Goal: Obtain resource: Download file/media

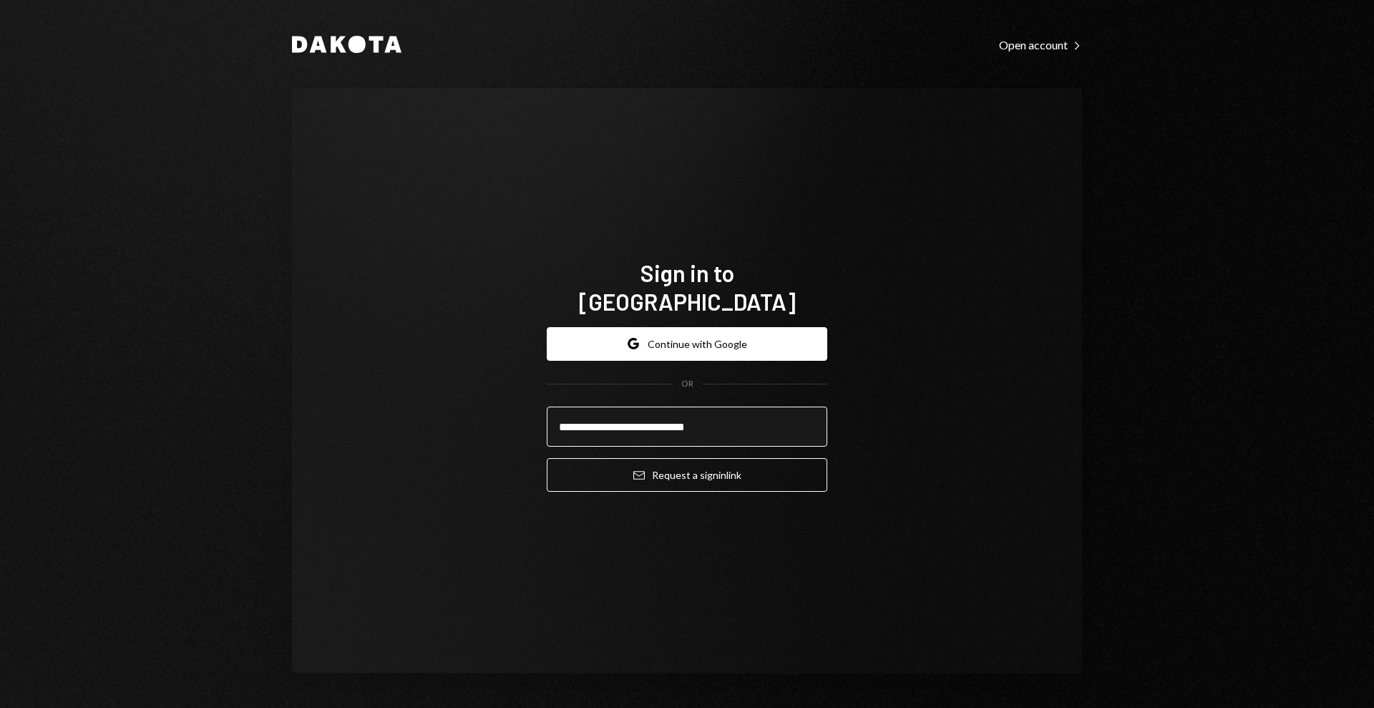
type input "**********"
click at [547, 458] on button "Email Request a sign in link" at bounding box center [687, 475] width 281 height 34
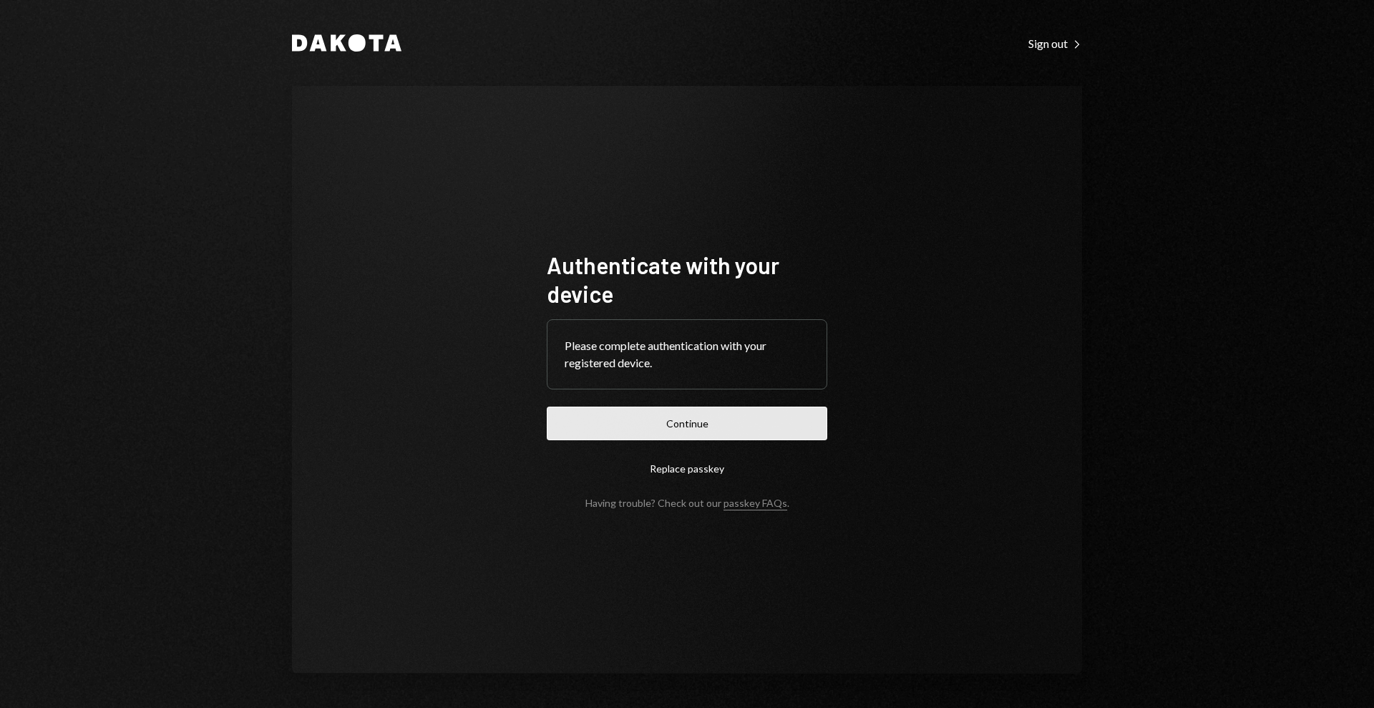
click at [777, 411] on button "Continue" at bounding box center [687, 423] width 281 height 34
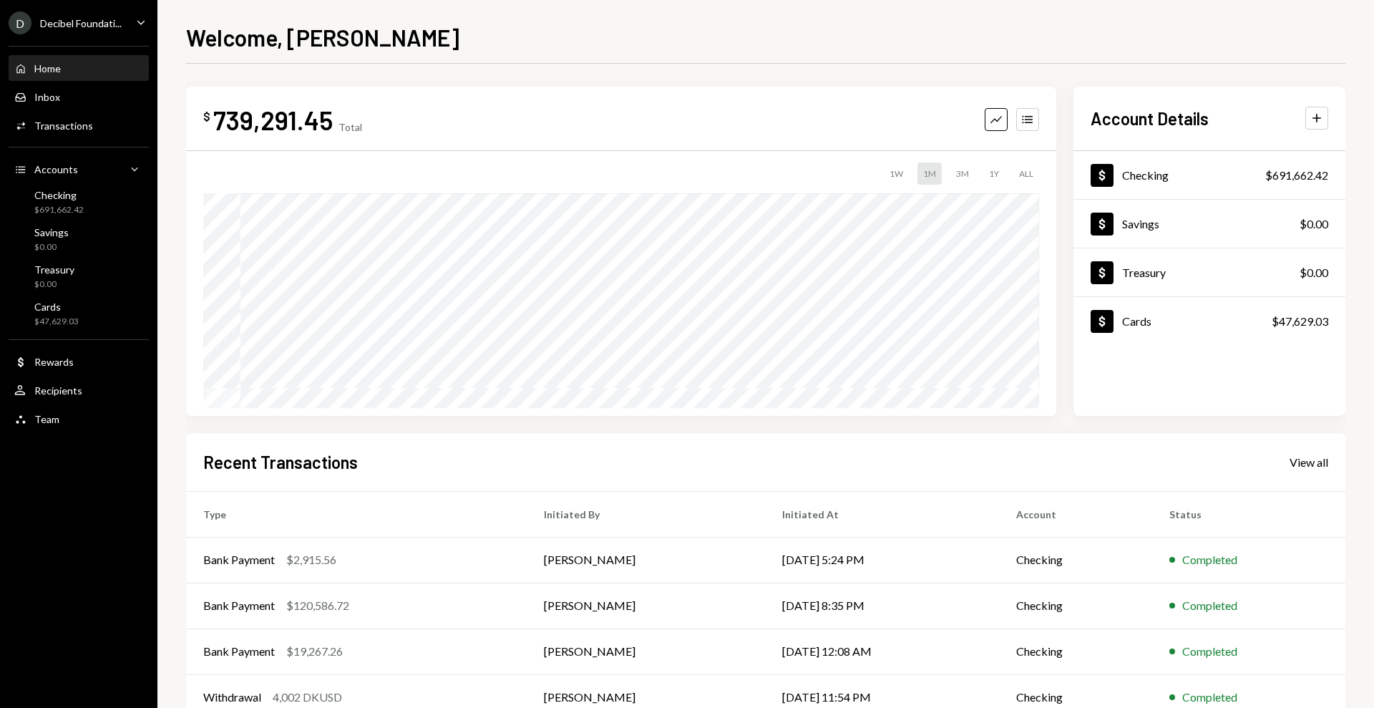
click at [140, 25] on icon "Caret Down" at bounding box center [141, 22] width 16 height 16
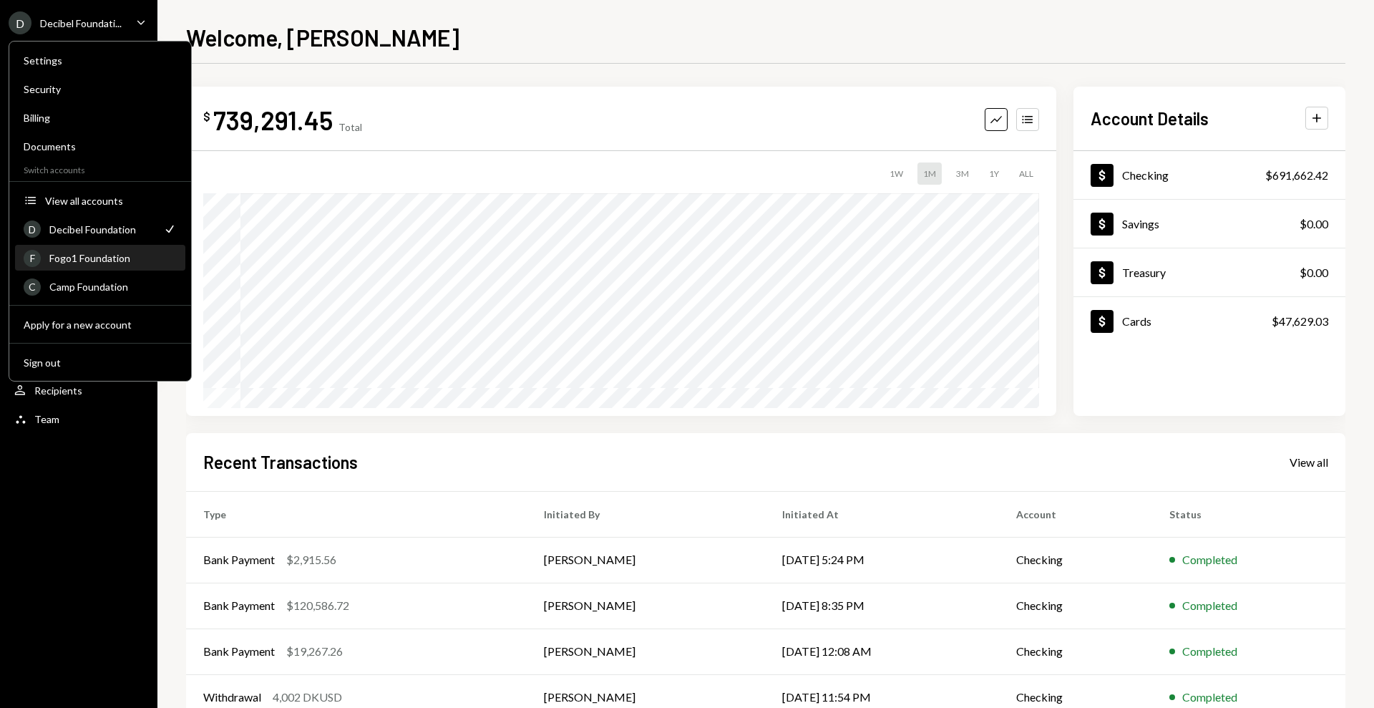
click at [105, 255] on div "Fogo1 Foundation" at bounding box center [112, 258] width 127 height 12
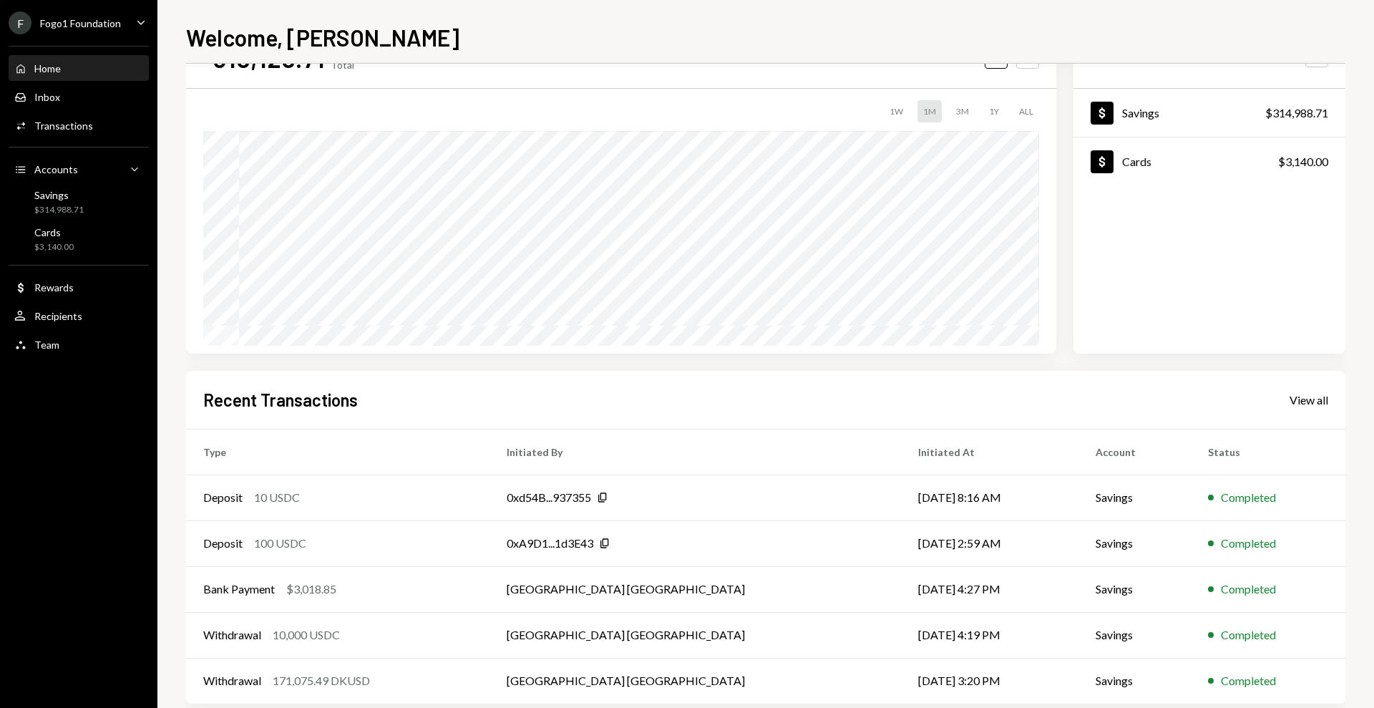
scroll to position [87, 0]
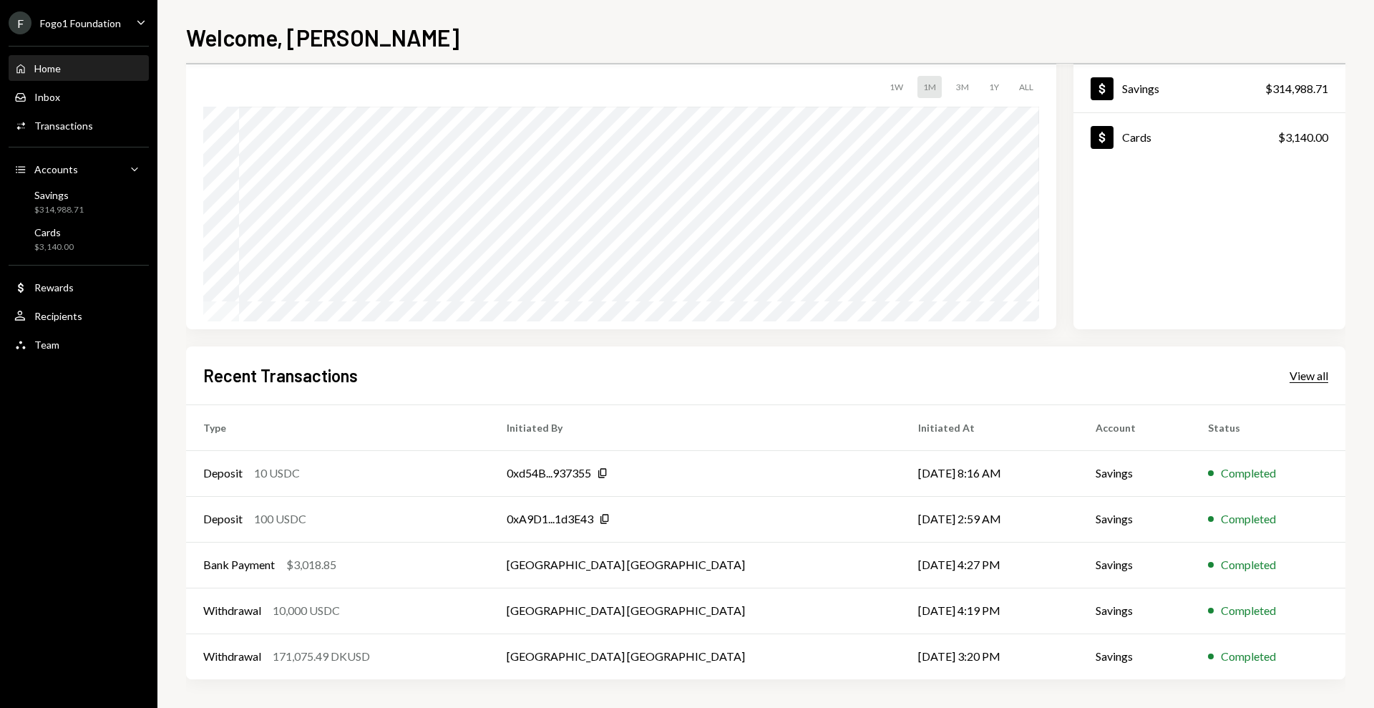
click at [1302, 374] on div "View all" at bounding box center [1309, 376] width 39 height 14
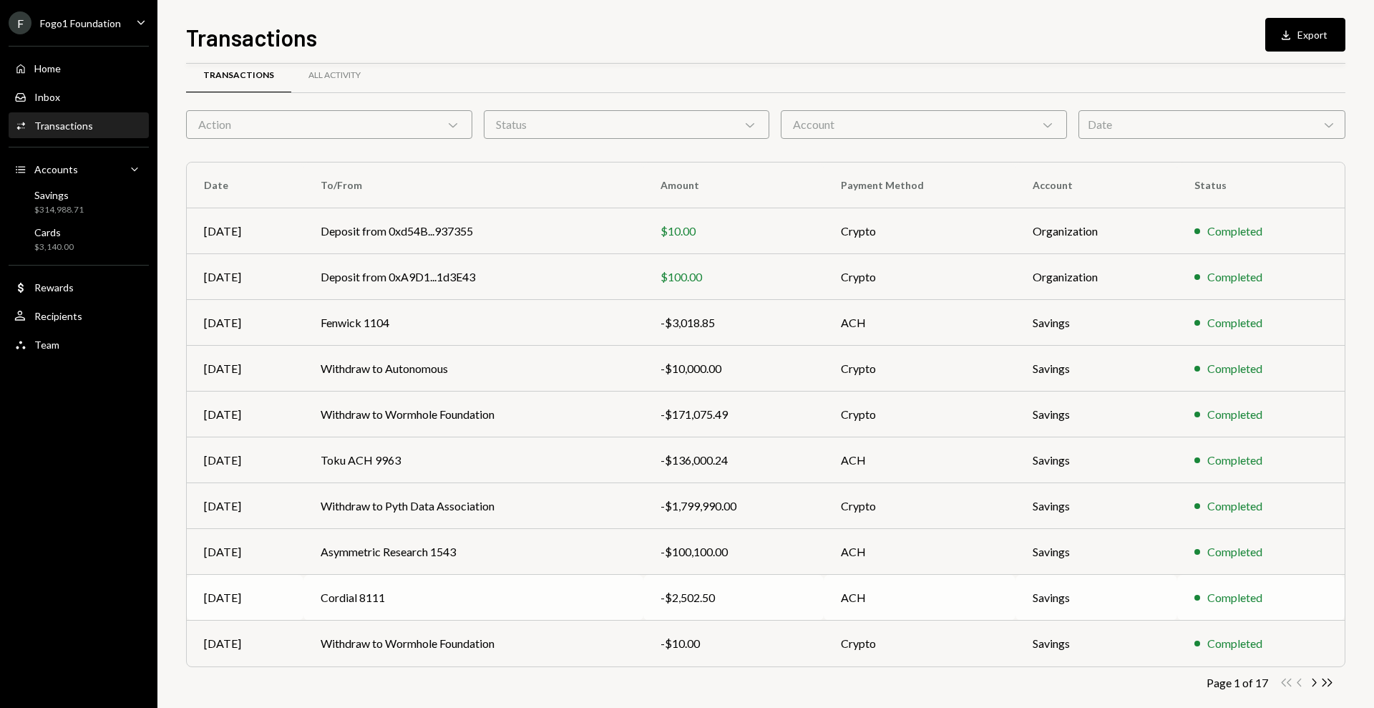
scroll to position [39, 0]
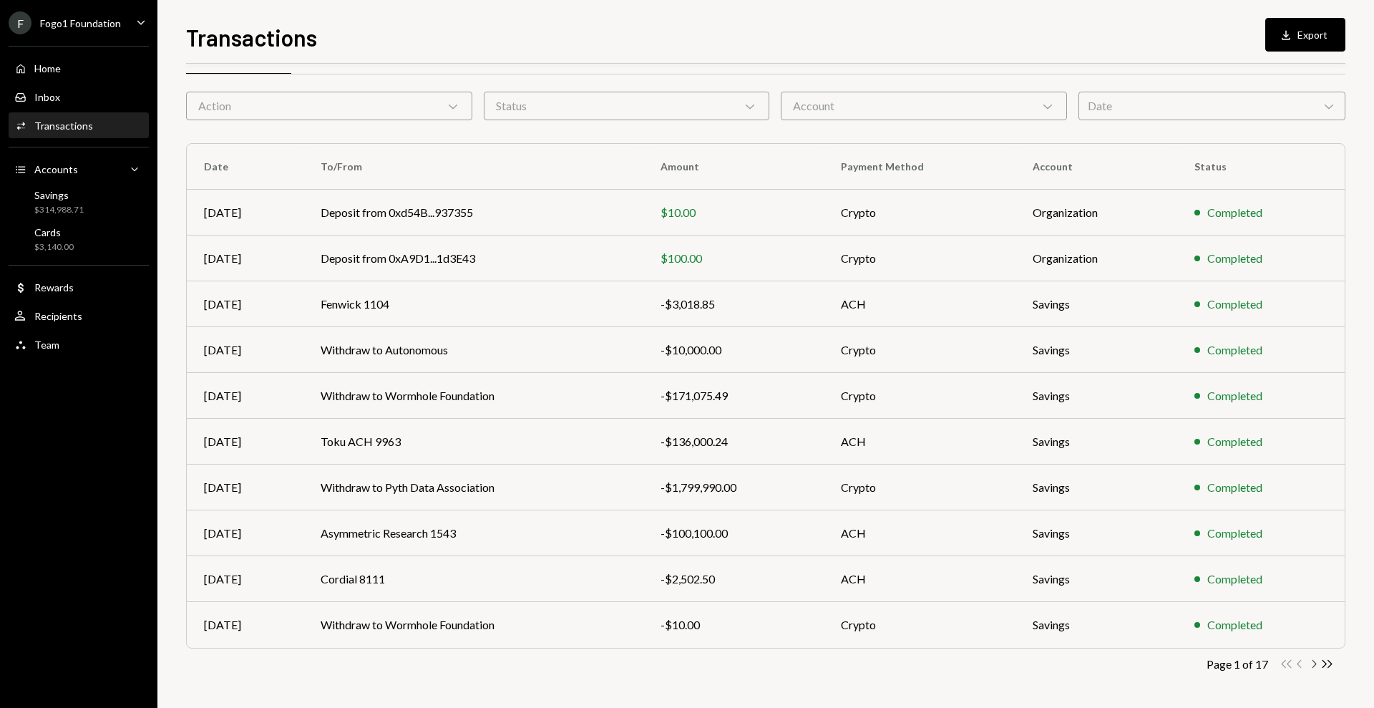
click at [1317, 663] on icon "Chevron Right" at bounding box center [1314, 664] width 14 height 14
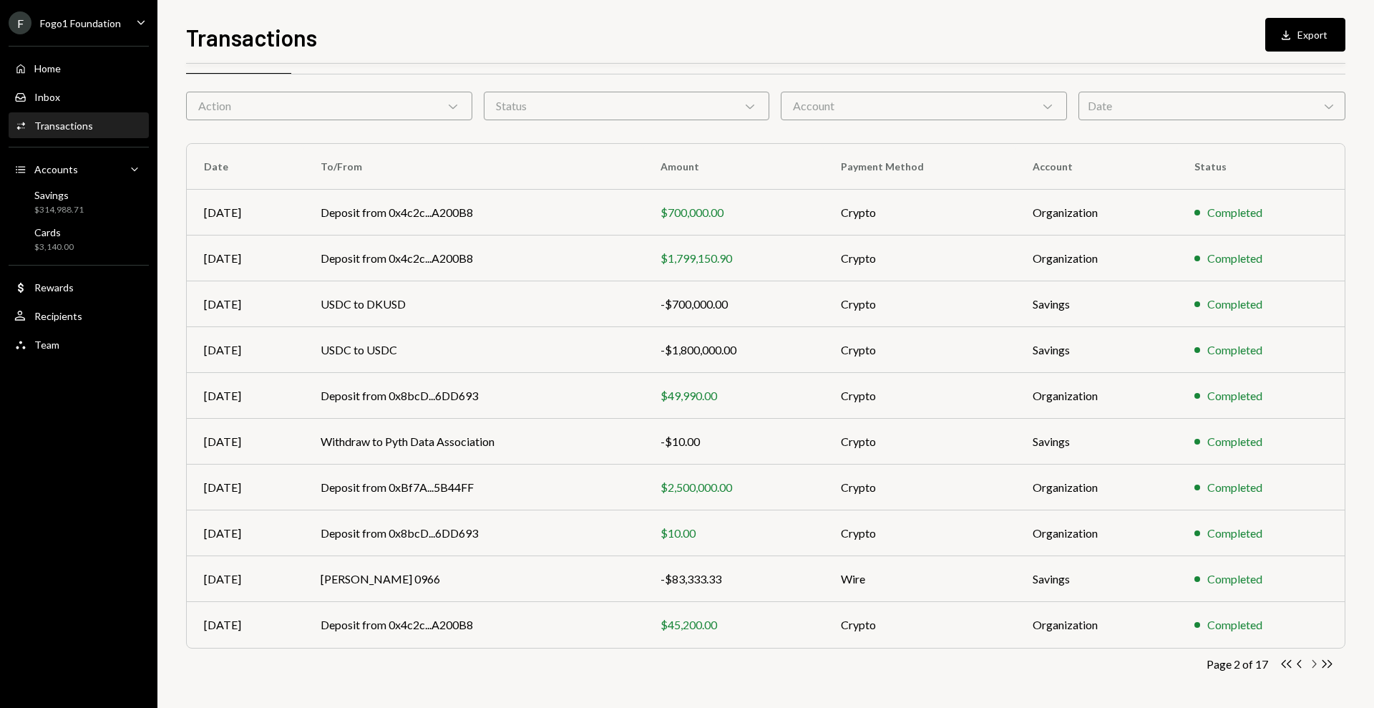
click at [1315, 664] on icon "button" at bounding box center [1314, 664] width 4 height 8
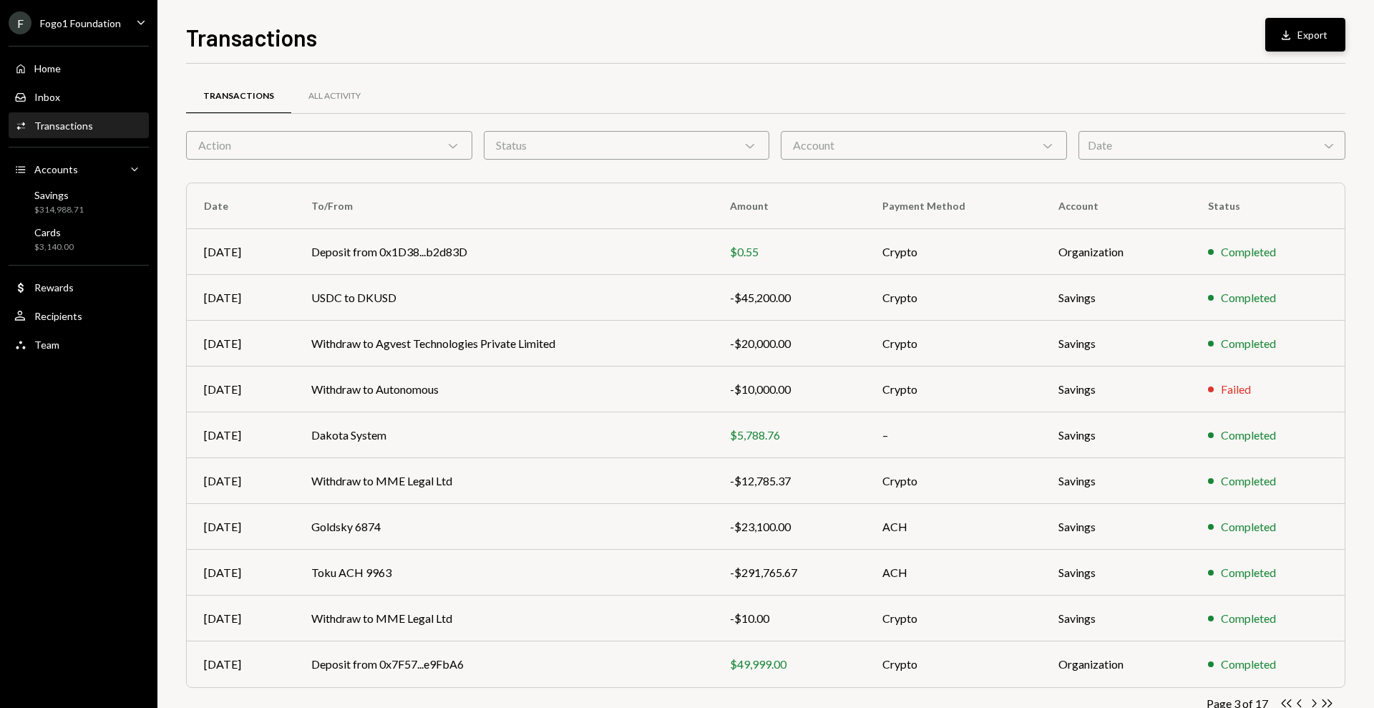
click at [1316, 46] on button "Download Export" at bounding box center [1305, 35] width 80 height 34
click at [140, 21] on icon "Main" at bounding box center [140, 22] width 7 height 4
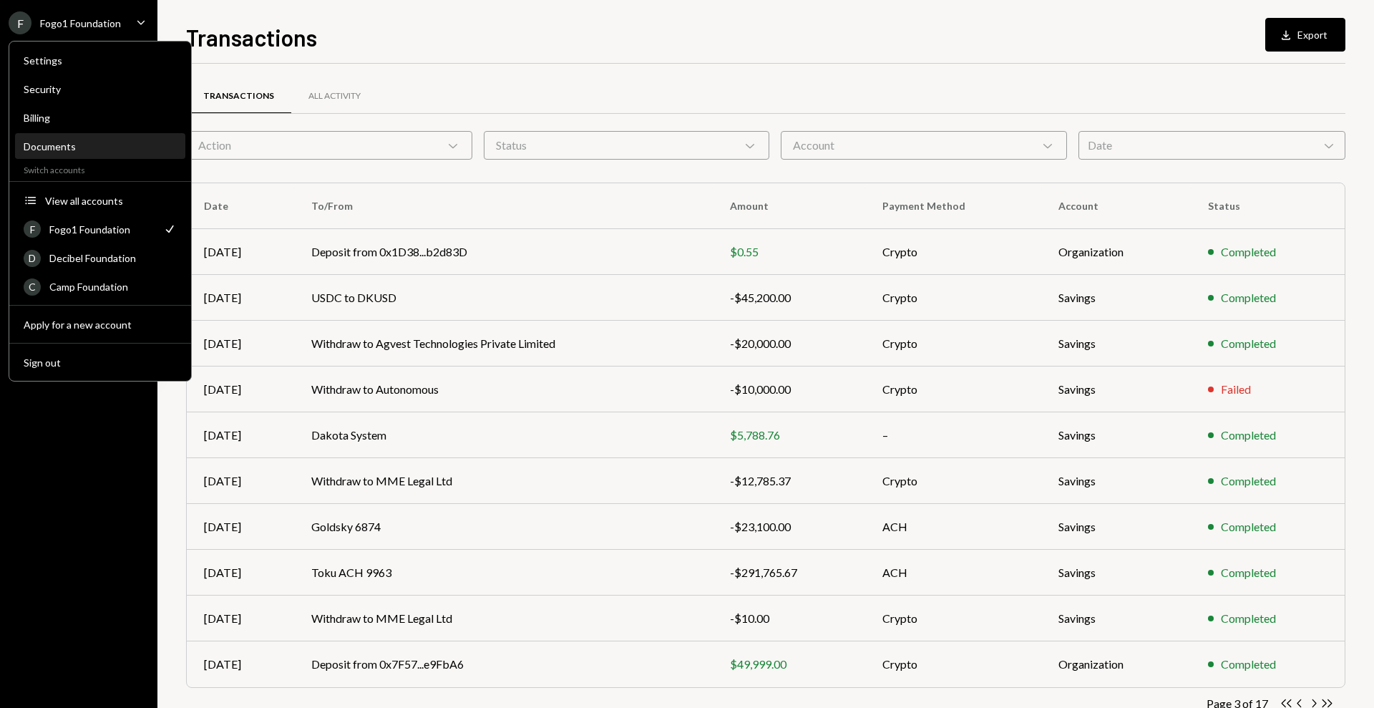
click at [105, 143] on div "Documents" at bounding box center [100, 146] width 153 height 12
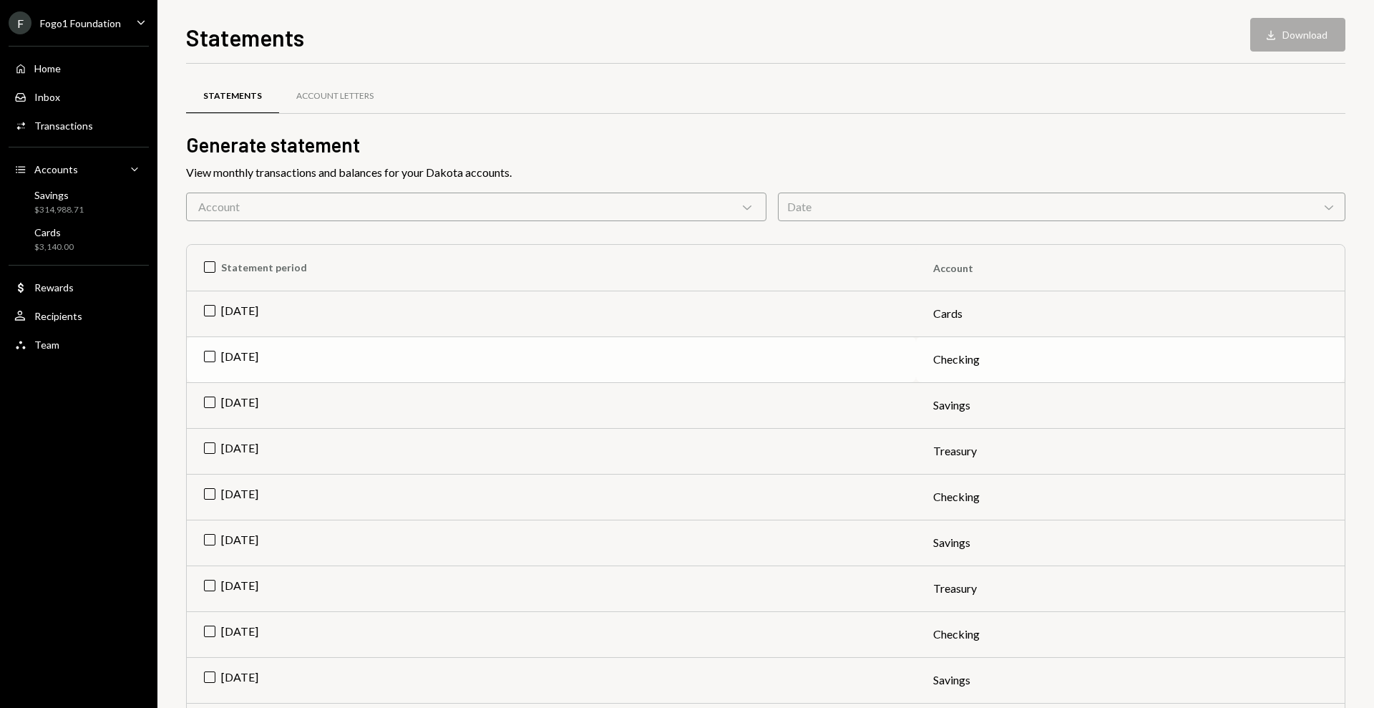
click at [243, 354] on td "[DATE]" at bounding box center [551, 359] width 729 height 46
click at [207, 312] on td "[DATE]" at bounding box center [551, 314] width 729 height 46
click at [1302, 29] on button "Download Download (2)" at bounding box center [1291, 35] width 109 height 34
click at [215, 407] on td "[DATE]" at bounding box center [551, 405] width 729 height 46
click at [213, 351] on td "Check [DATE]" at bounding box center [551, 359] width 729 height 46
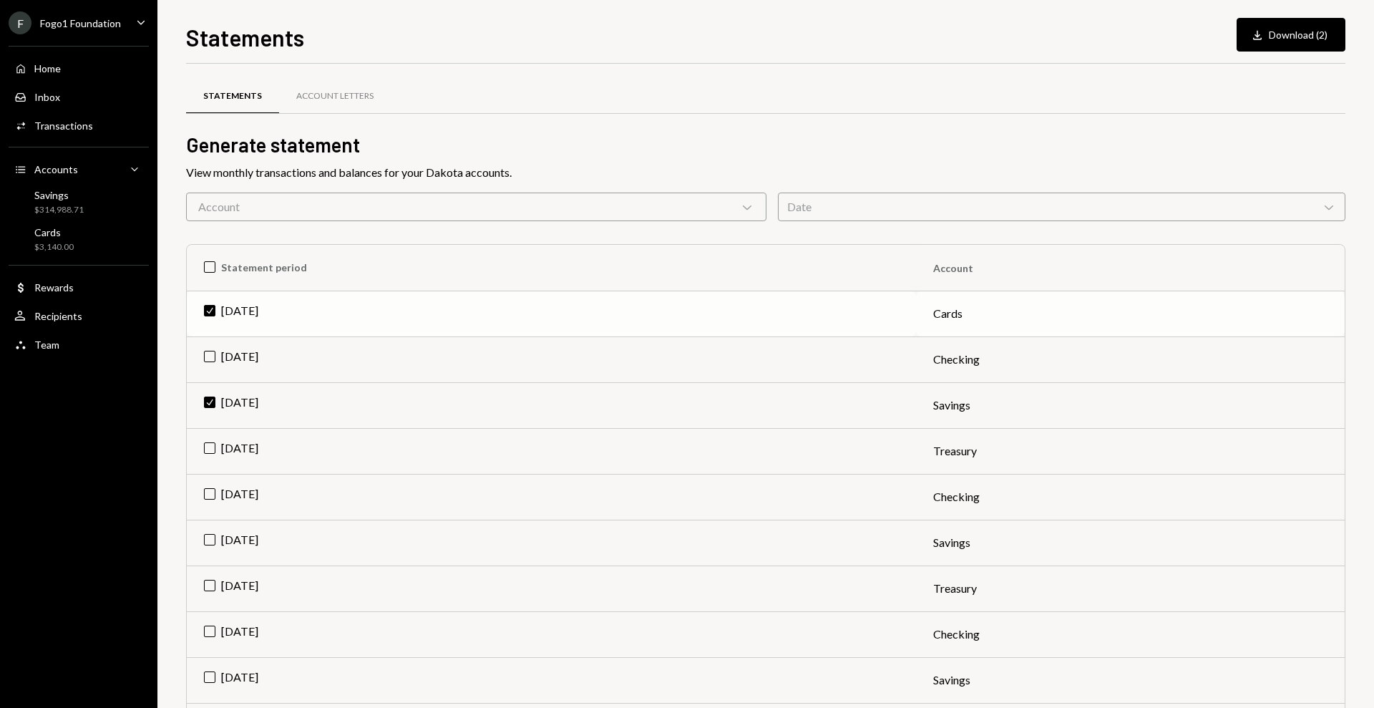
click at [213, 311] on td "Check [DATE]" at bounding box center [551, 314] width 729 height 46
click at [210, 452] on td "[DATE]" at bounding box center [551, 451] width 729 height 46
click at [1277, 42] on button "Download Download (2)" at bounding box center [1291, 35] width 109 height 34
click at [81, 64] on div "Home Home" at bounding box center [78, 68] width 129 height 13
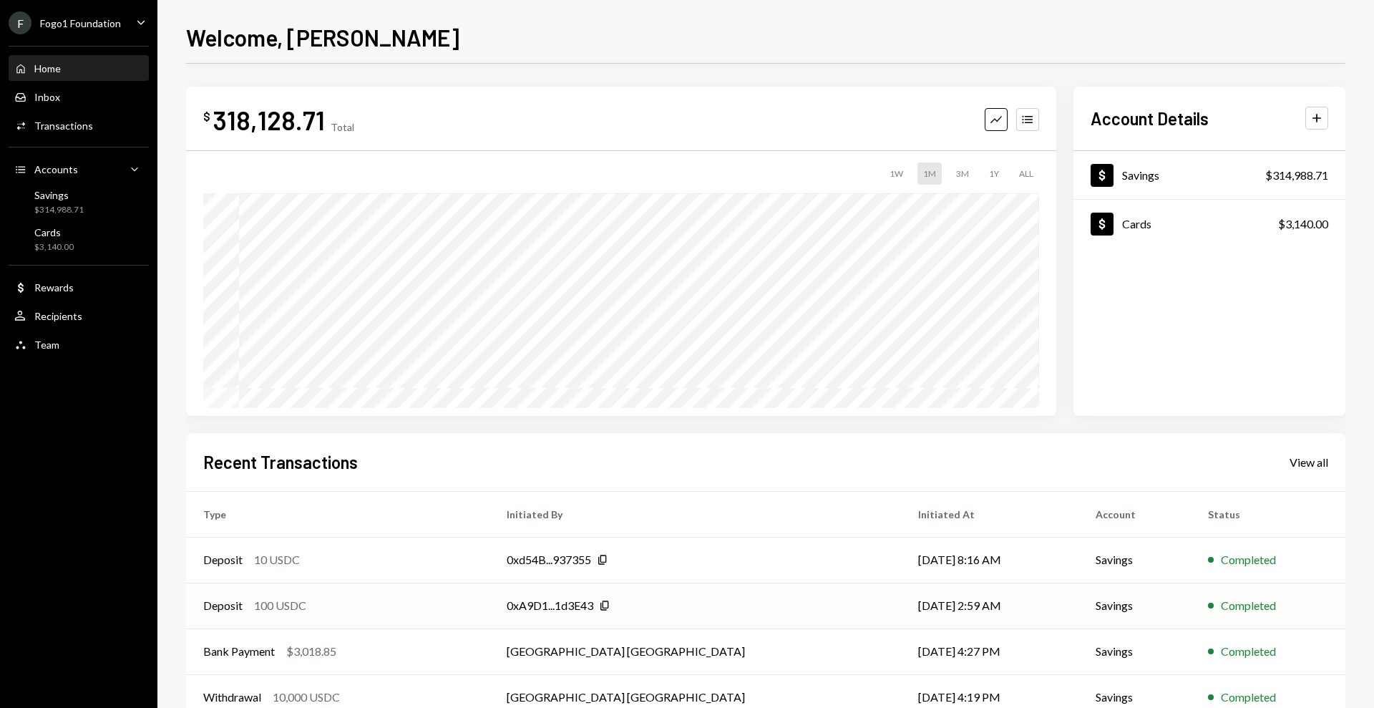
scroll to position [87, 0]
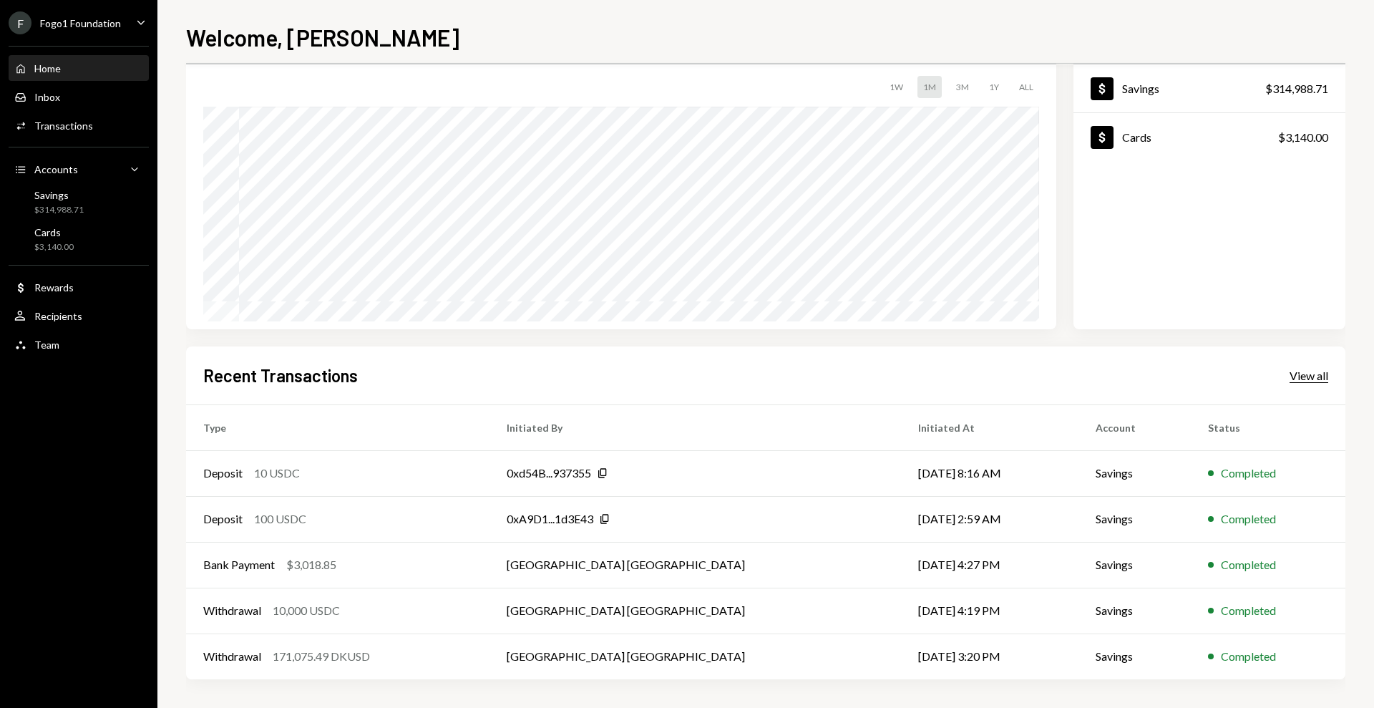
click at [1302, 374] on div "View all" at bounding box center [1309, 376] width 39 height 14
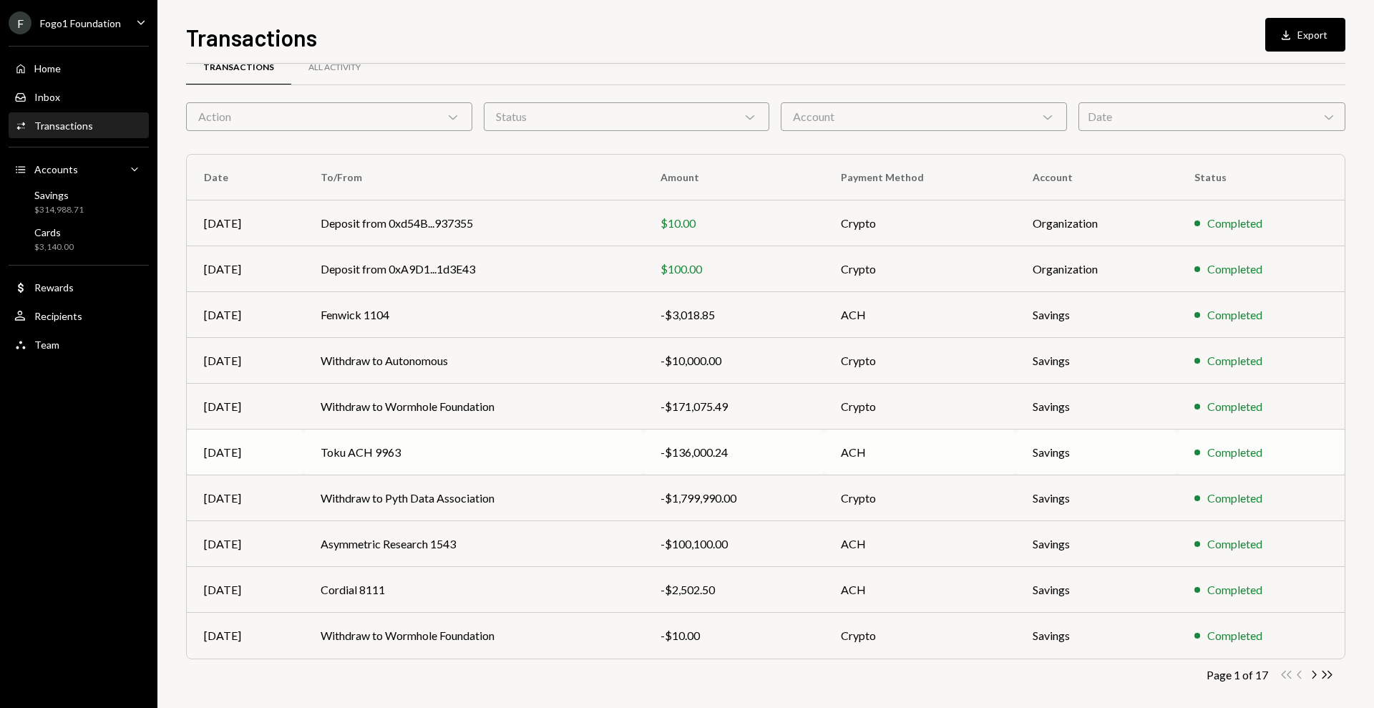
scroll to position [39, 0]
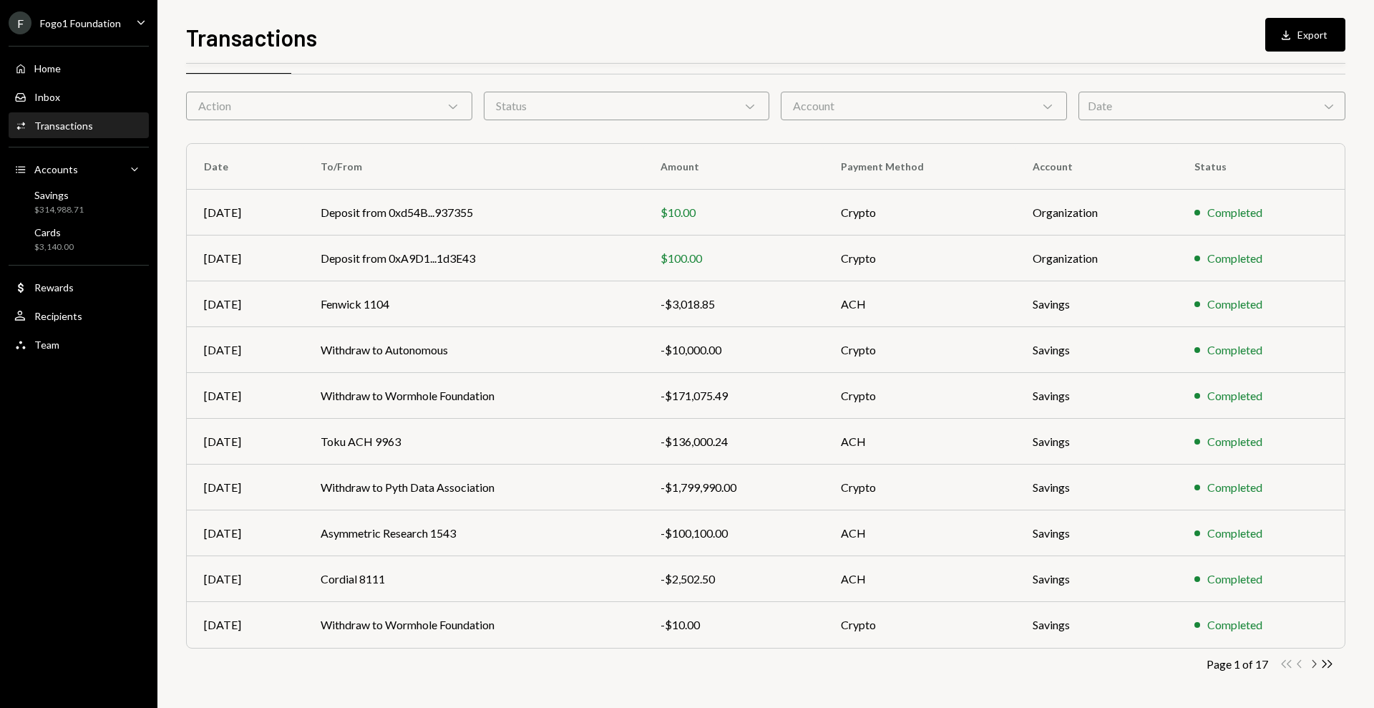
click at [1311, 662] on icon "Chevron Right" at bounding box center [1314, 664] width 14 height 14
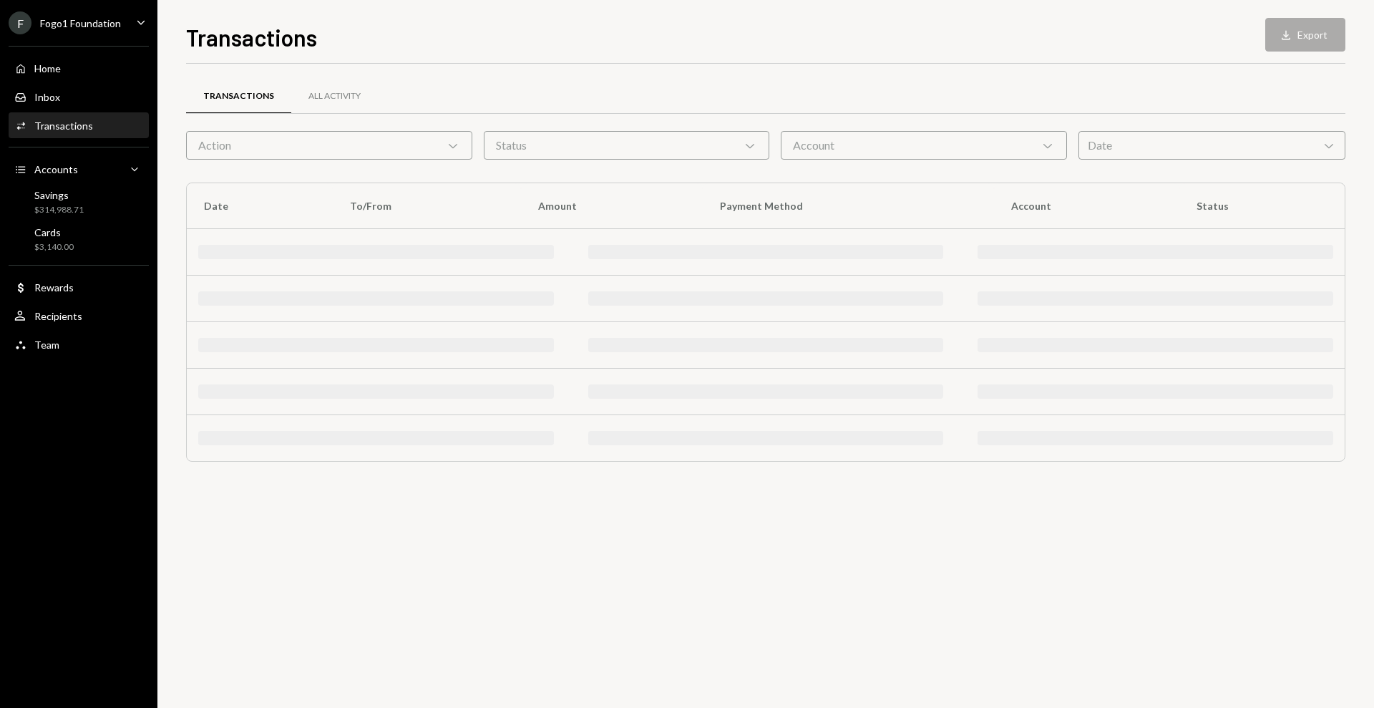
scroll to position [0, 0]
